Goal: Information Seeking & Learning: Compare options

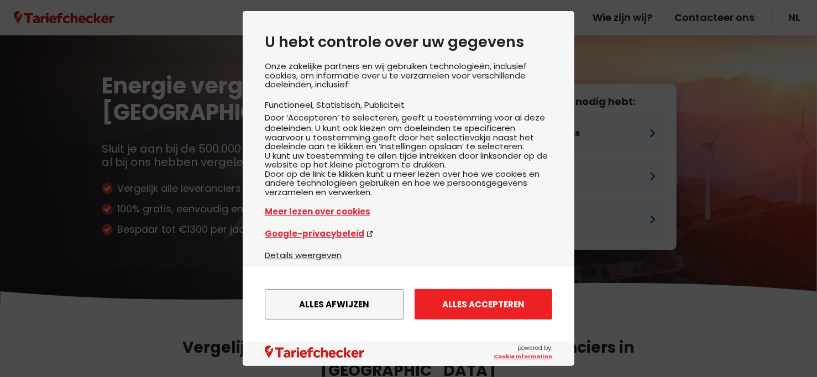
click at [460, 307] on button "Alles accepteren" at bounding box center [484, 304] width 138 height 30
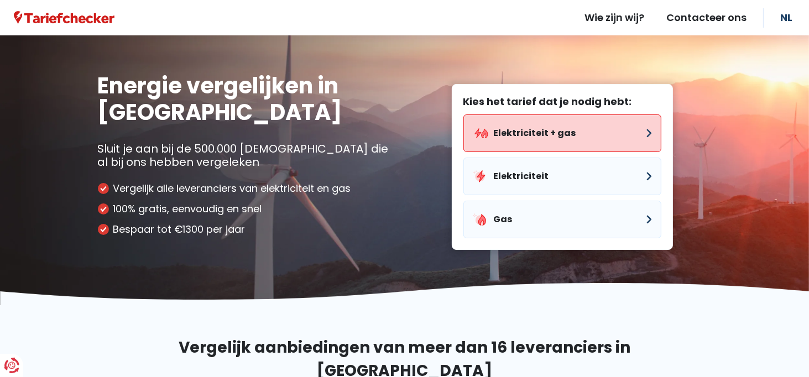
click at [515, 134] on button "Elektriciteit + gas" at bounding box center [562, 133] width 198 height 38
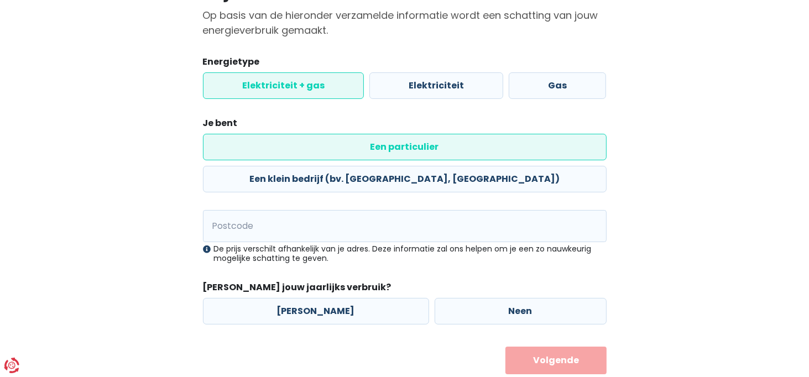
scroll to position [111, 0]
click at [305, 297] on label "[PERSON_NAME]" at bounding box center [316, 310] width 226 height 27
click at [305, 297] on input "[PERSON_NAME]" at bounding box center [316, 310] width 226 height 27
radio input "true"
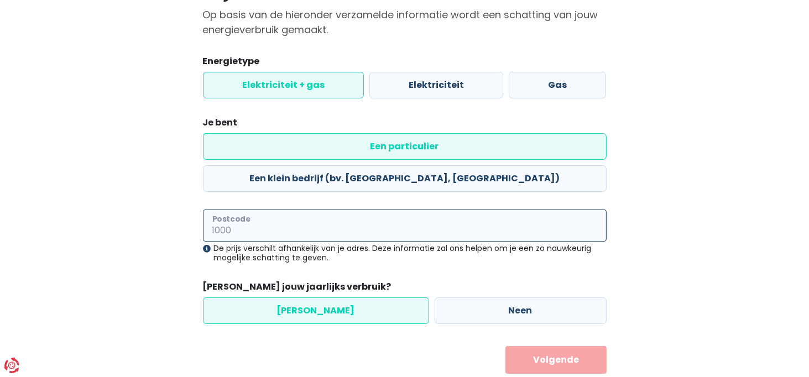
click at [241, 210] on input "Postcode" at bounding box center [405, 226] width 404 height 32
type input "3530"
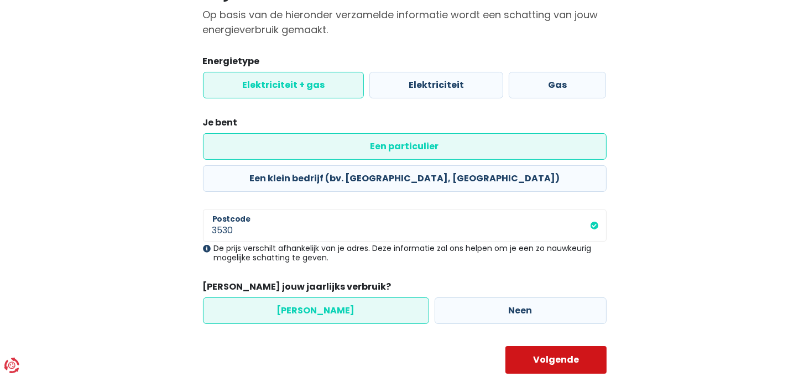
drag, startPoint x: 570, startPoint y: 324, endPoint x: 560, endPoint y: 324, distance: 10.5
click at [569, 346] on button "Volgende" at bounding box center [555, 360] width 101 height 28
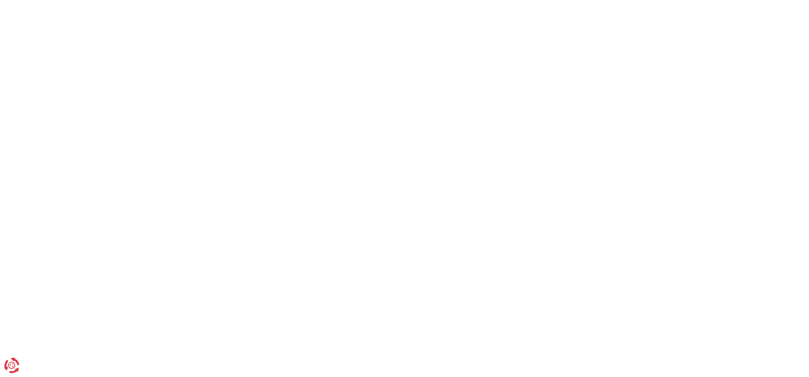
select select
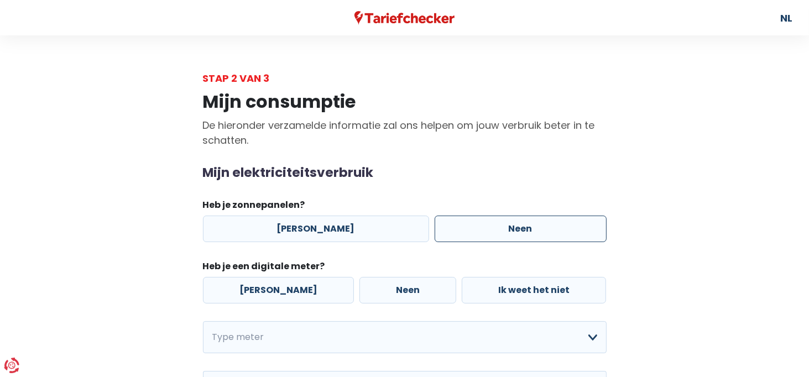
click at [493, 230] on label "Neen" at bounding box center [521, 229] width 172 height 27
click at [493, 230] on input "Neen" at bounding box center [521, 229] width 172 height 27
radio input "true"
click at [272, 291] on label "[PERSON_NAME]" at bounding box center [278, 290] width 151 height 27
click at [272, 291] on input "[PERSON_NAME]" at bounding box center [278, 290] width 151 height 27
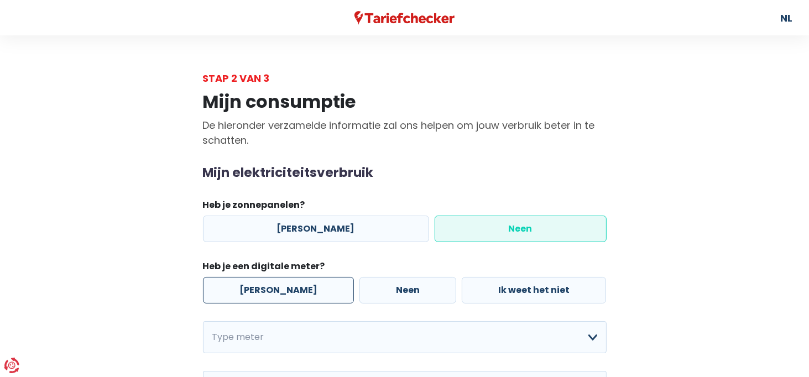
radio input "true"
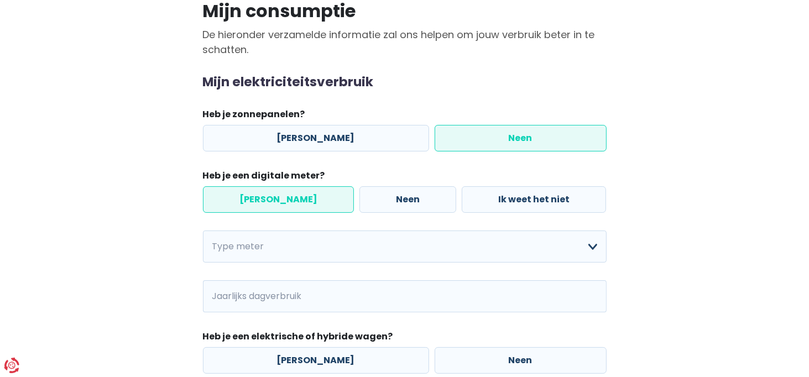
scroll to position [166, 0]
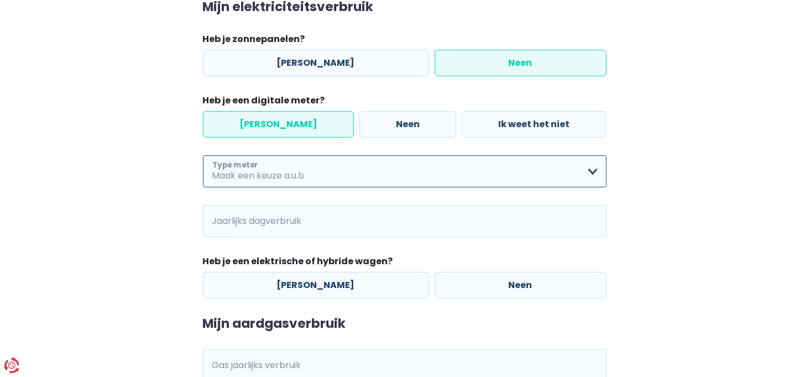
click at [264, 170] on select "Enkelvoudig Tweevoudig Enkelvoudig + uitsluitend nachttarief Tweevoudig + uitsl…" at bounding box center [405, 171] width 404 height 32
select select "day_single_rate"
click at [203, 155] on select "Enkelvoudig Tweevoudig Enkelvoudig + uitsluitend nachttarief Tweevoudig + uitsl…" at bounding box center [405, 171] width 404 height 32
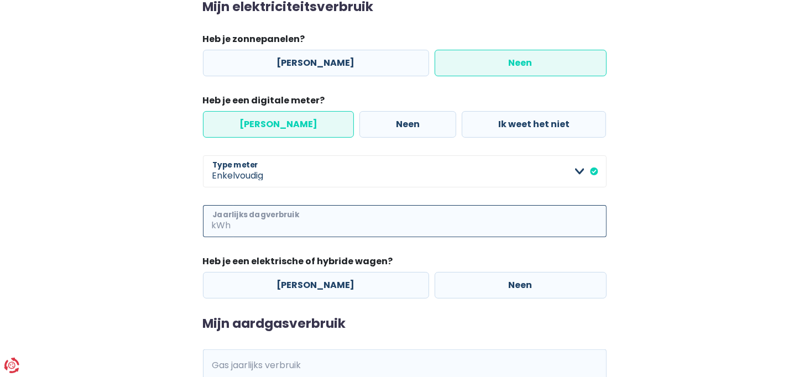
click at [280, 226] on input "Jaarlijks dagverbruik" at bounding box center [419, 221] width 373 height 32
type input "2300"
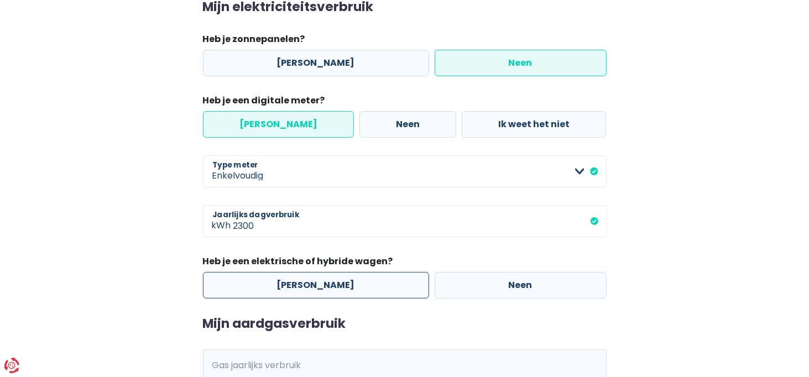
click at [297, 285] on label "[PERSON_NAME]" at bounding box center [316, 285] width 226 height 27
click at [297, 285] on input "[PERSON_NAME]" at bounding box center [316, 285] width 226 height 27
radio input "true"
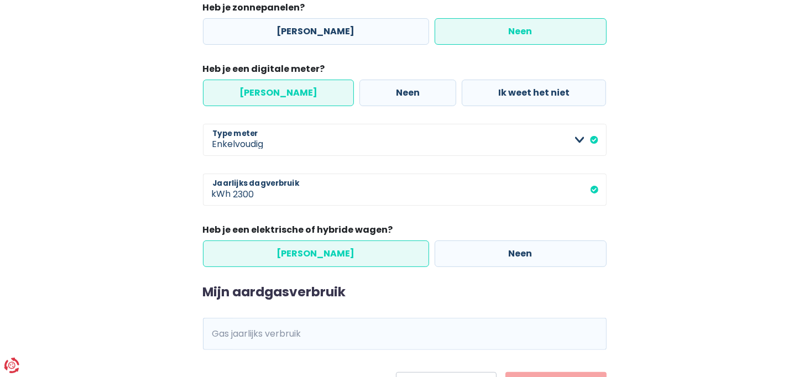
scroll to position [256, 0]
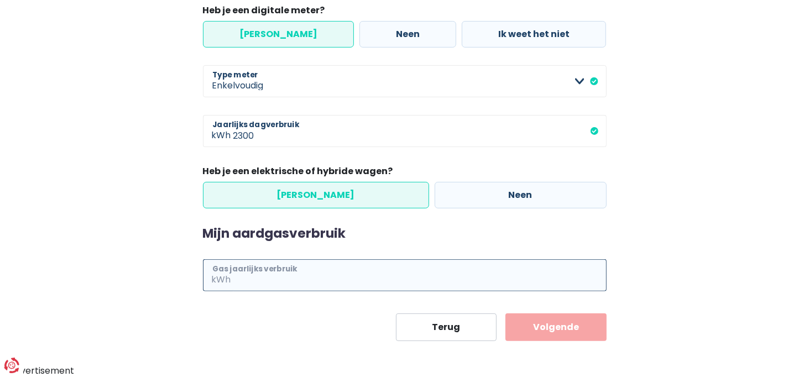
click at [304, 283] on input "Gas jaarlijks verbruik" at bounding box center [419, 275] width 373 height 32
type input "13500"
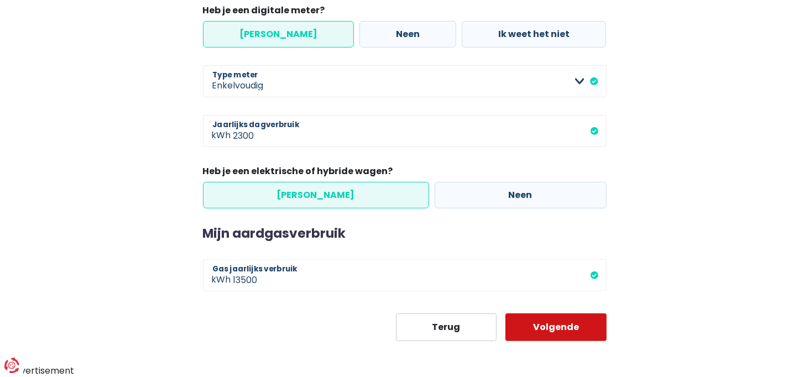
click at [547, 323] on button "Volgende" at bounding box center [555, 327] width 101 height 28
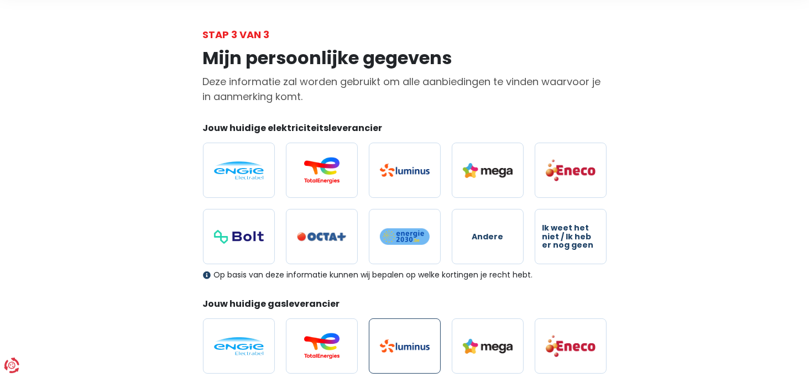
scroll to position [111, 0]
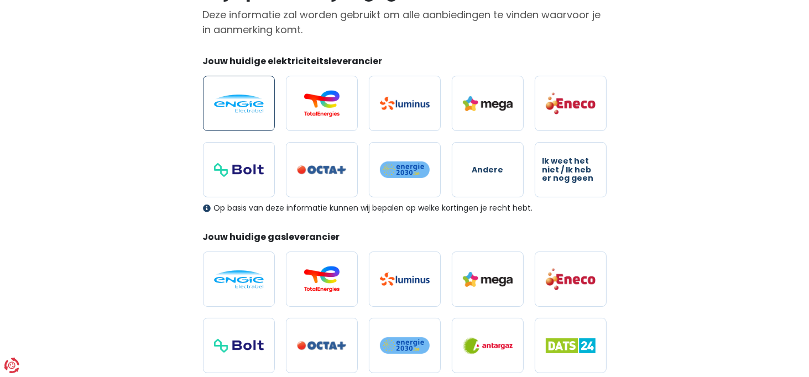
click at [219, 102] on img at bounding box center [239, 104] width 50 height 18
click at [219, 102] on input "radio" at bounding box center [239, 103] width 72 height 55
radio input "true"
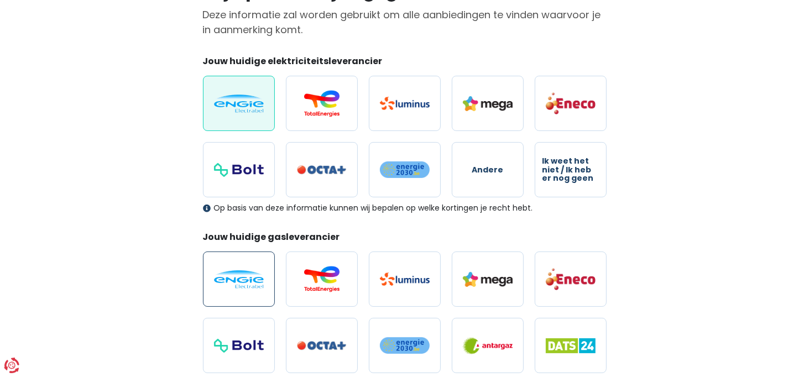
click at [246, 273] on img at bounding box center [239, 279] width 50 height 18
click at [246, 273] on input "radio" at bounding box center [239, 279] width 72 height 55
radio input "true"
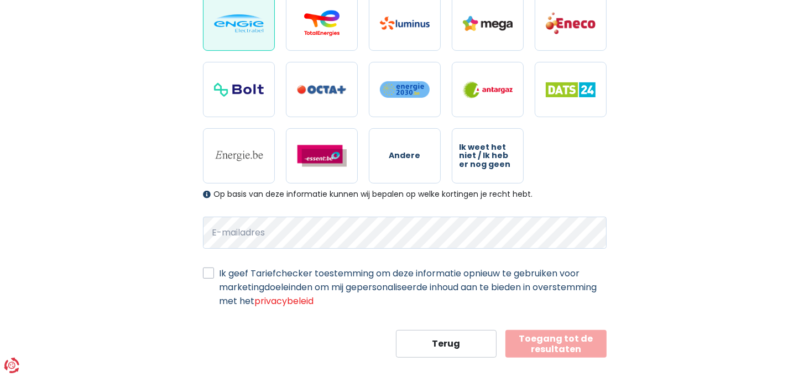
scroll to position [382, 0]
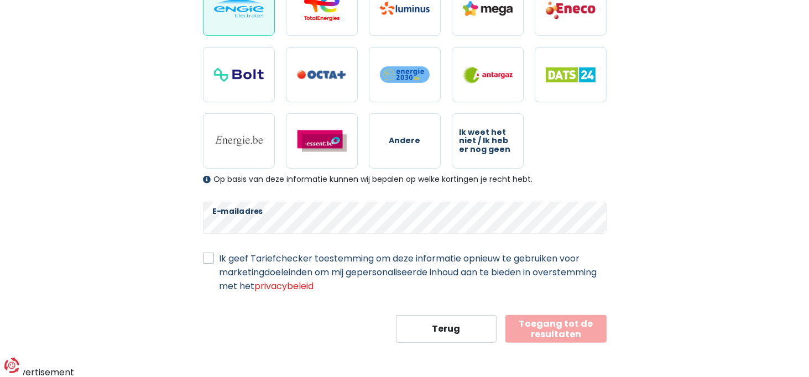
click at [220, 261] on label "Ik geef Tariefchecker toestemming om deze informatie opnieuw te gebruiken voor …" at bounding box center [413, 272] width 387 height 41
click at [211, 261] on input "Ik geef Tariefchecker toestemming om deze informatie opnieuw te gebruiken voor …" at bounding box center [208, 257] width 11 height 11
checkbox input "true"
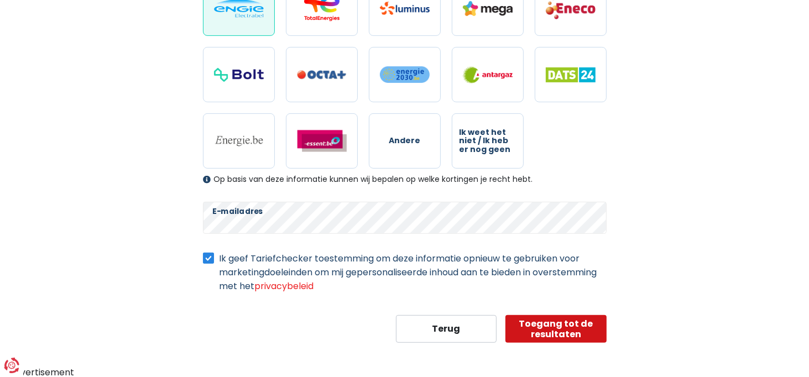
click at [551, 321] on button "Toegang tot de resultaten" at bounding box center [555, 329] width 101 height 28
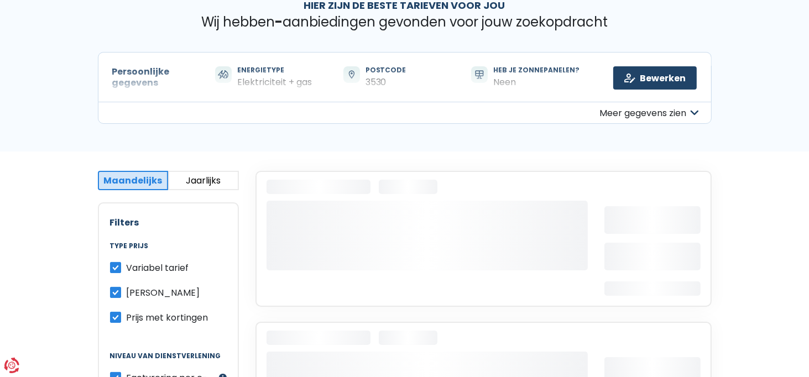
scroll to position [111, 0]
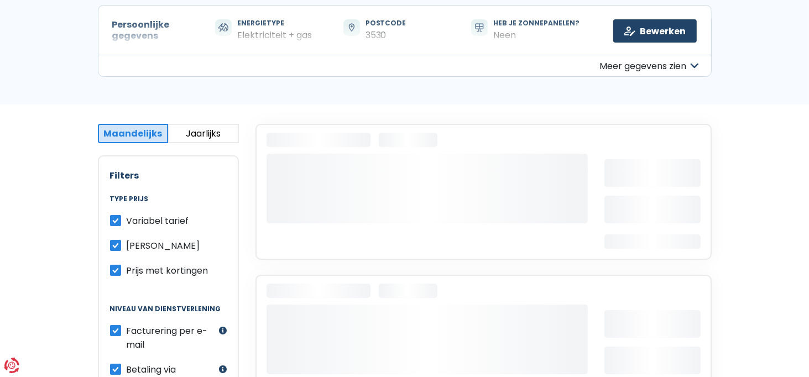
click at [127, 218] on label "Variabel tarief" at bounding box center [158, 221] width 62 height 14
click at [116, 218] on input "Variabel tarief" at bounding box center [115, 219] width 11 height 11
checkbox input "false"
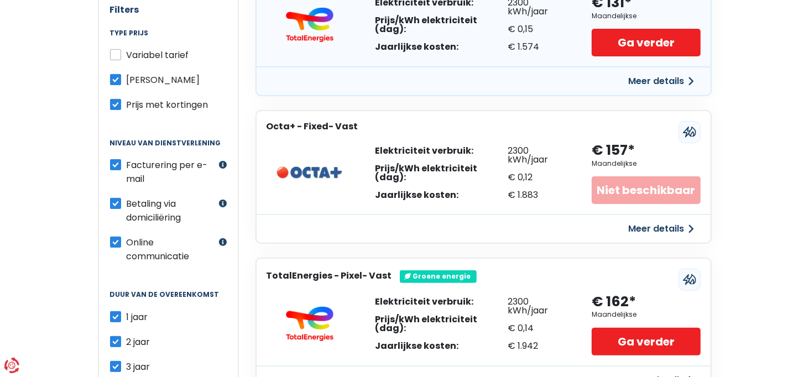
click at [127, 200] on label "Betaling via domiciliëring" at bounding box center [172, 211] width 90 height 28
click at [113, 200] on input "Betaling via domiciliëring" at bounding box center [115, 202] width 11 height 11
checkbox input "false"
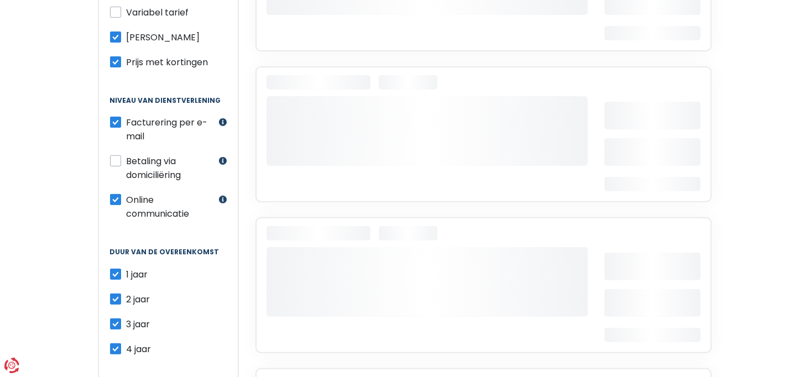
scroll to position [442, 0]
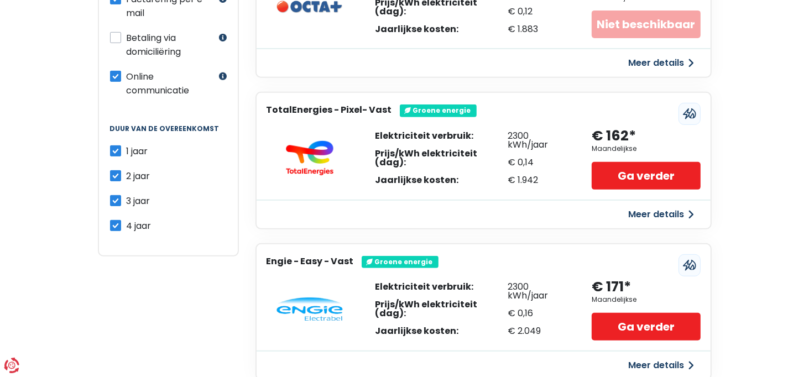
click at [127, 169] on label "2 jaar" at bounding box center [139, 176] width 24 height 14
click at [118, 169] on input "2 jaar" at bounding box center [115, 174] width 11 height 11
click at [127, 173] on label "2 jaar" at bounding box center [139, 176] width 24 height 14
click at [116, 173] on input "2 jaar" at bounding box center [115, 174] width 11 height 11
checkbox input "true"
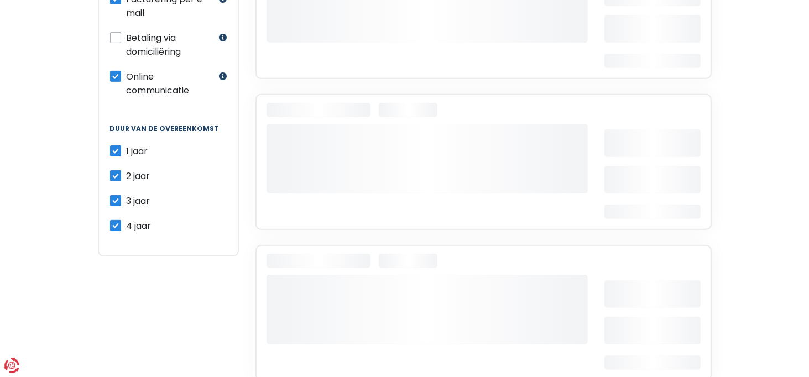
drag, startPoint x: 119, startPoint y: 195, endPoint x: 116, endPoint y: 200, distance: 6.7
click at [127, 195] on label "3 jaar" at bounding box center [139, 201] width 24 height 14
click at [119, 195] on input "3 jaar" at bounding box center [115, 199] width 11 height 11
checkbox input "false"
click at [127, 219] on label "4 jaar" at bounding box center [139, 226] width 25 height 14
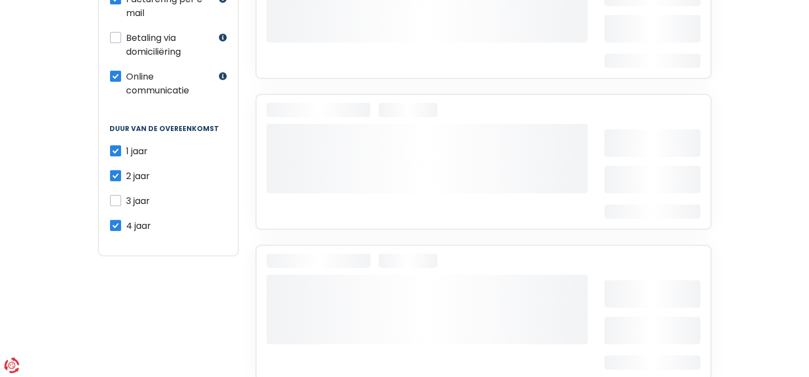
click at [113, 219] on input "4 jaar" at bounding box center [115, 224] width 11 height 11
checkbox input "false"
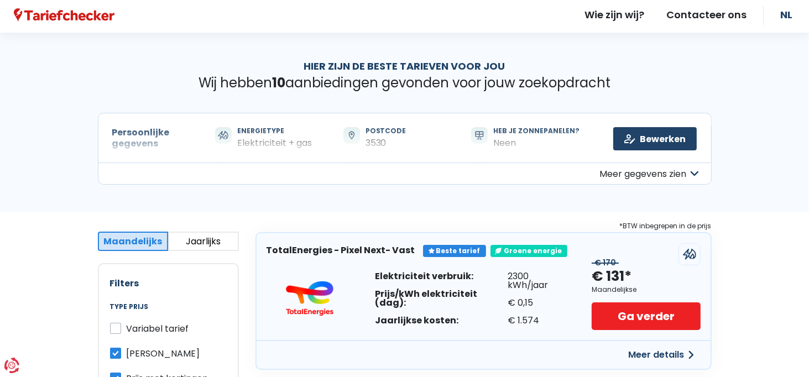
scroll to position [0, 0]
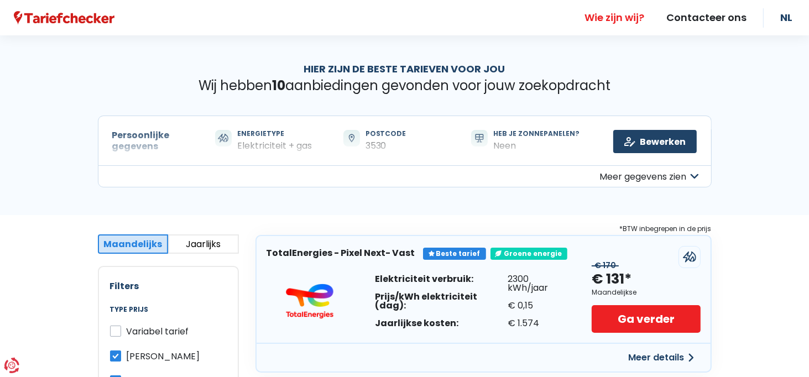
click at [605, 18] on link "Wie zijn wij?" at bounding box center [614, 17] width 82 height 35
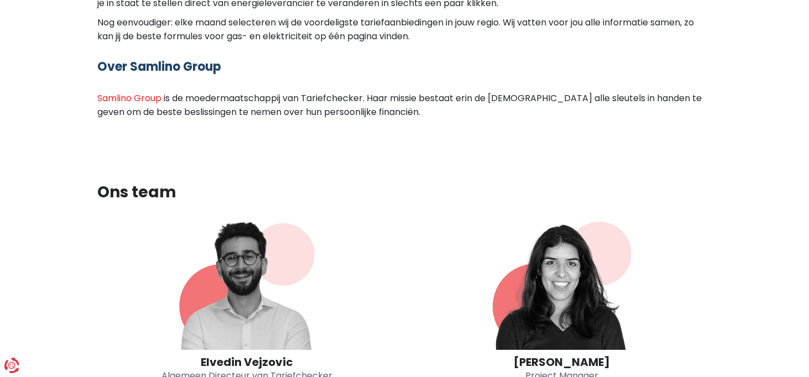
scroll to position [442, 0]
